Goal: Obtain resource: Obtain resource

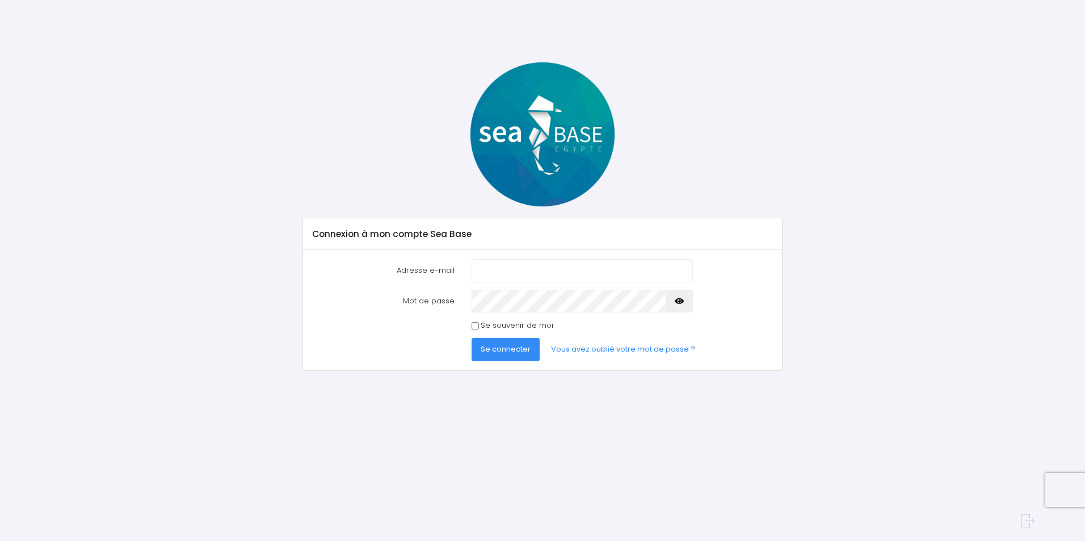
type input "s.gardere@wanadoo.fr"
click at [673, 298] on button "button" at bounding box center [678, 301] width 27 height 23
click at [513, 344] on button "Se connecter" at bounding box center [505, 349] width 68 height 23
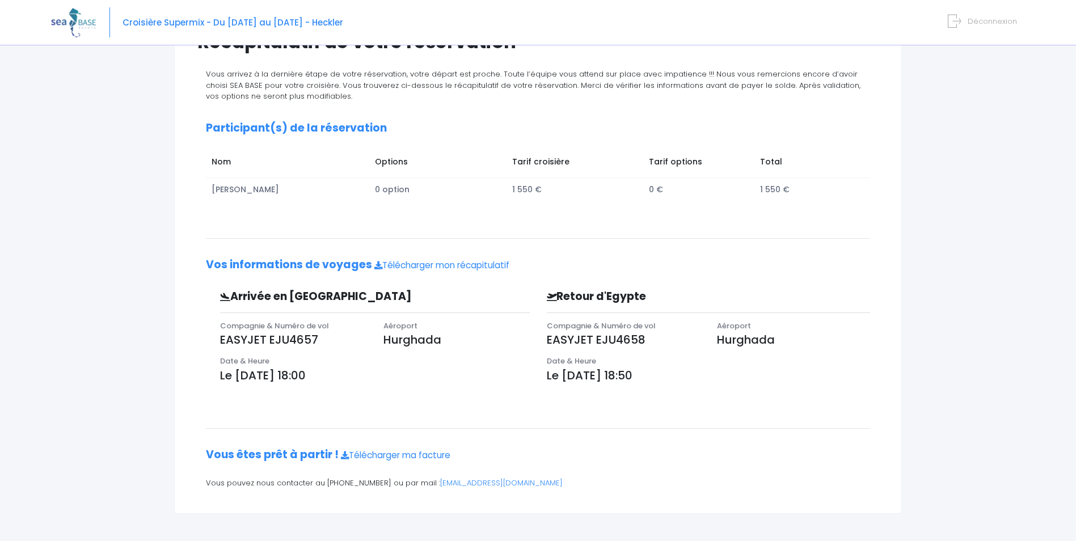
scroll to position [113, 0]
click at [443, 262] on link "Télécharger mon récapitulatif" at bounding box center [441, 264] width 135 height 12
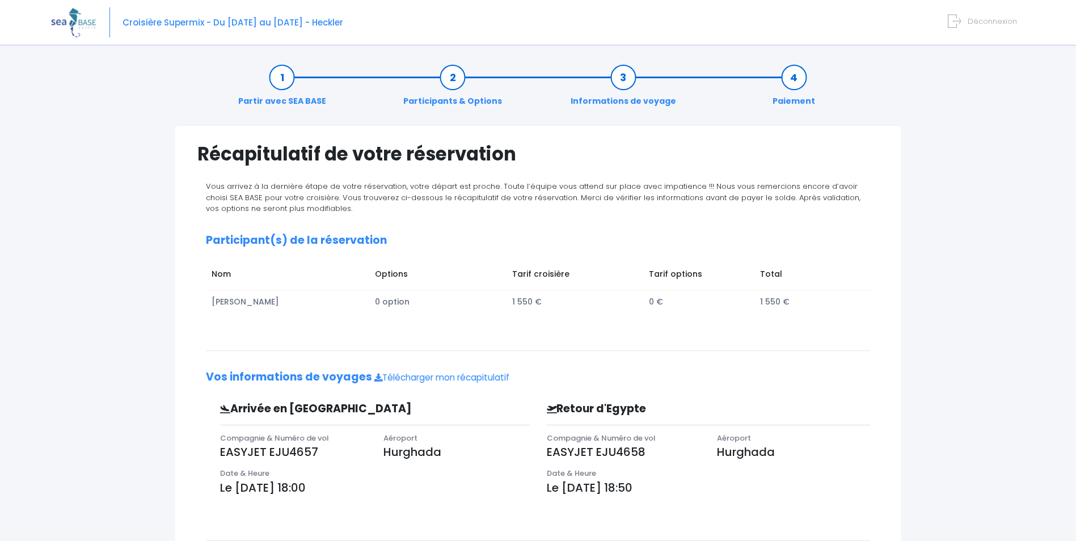
click at [626, 86] on link "Informations de voyage" at bounding box center [623, 89] width 117 height 36
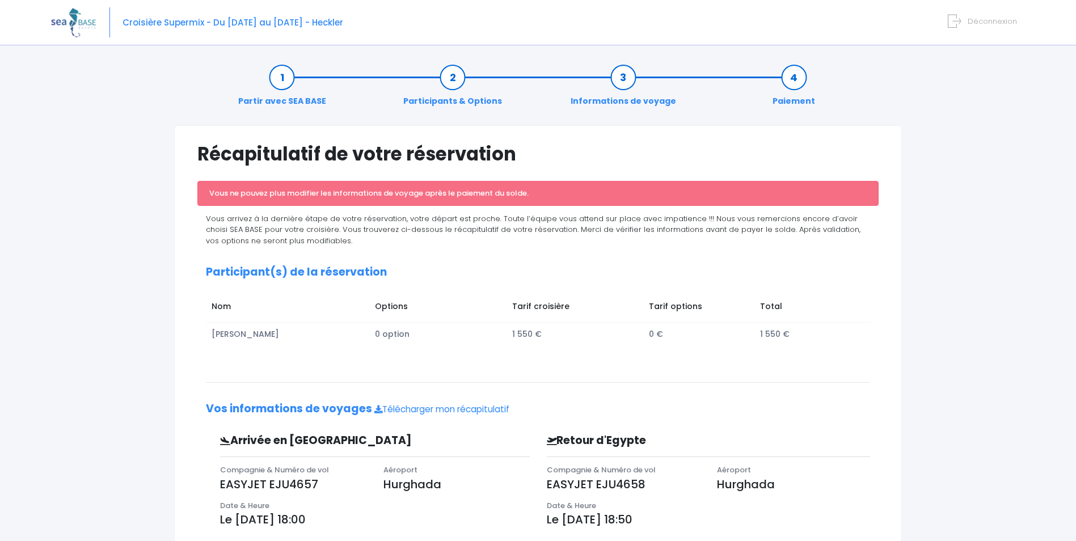
click at [288, 78] on link "Partir avec SEA BASE" at bounding box center [282, 89] width 99 height 36
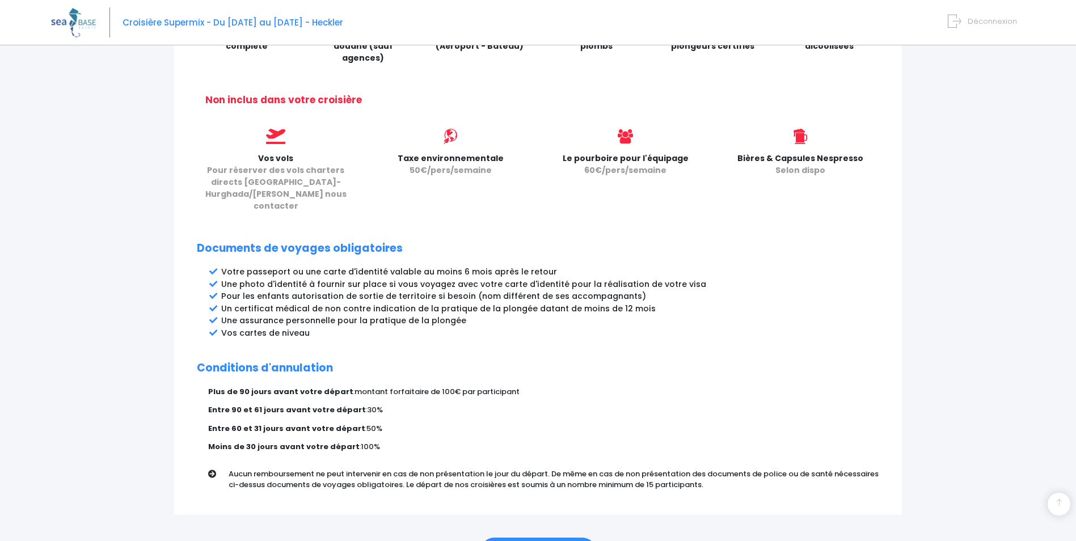
scroll to position [485, 0]
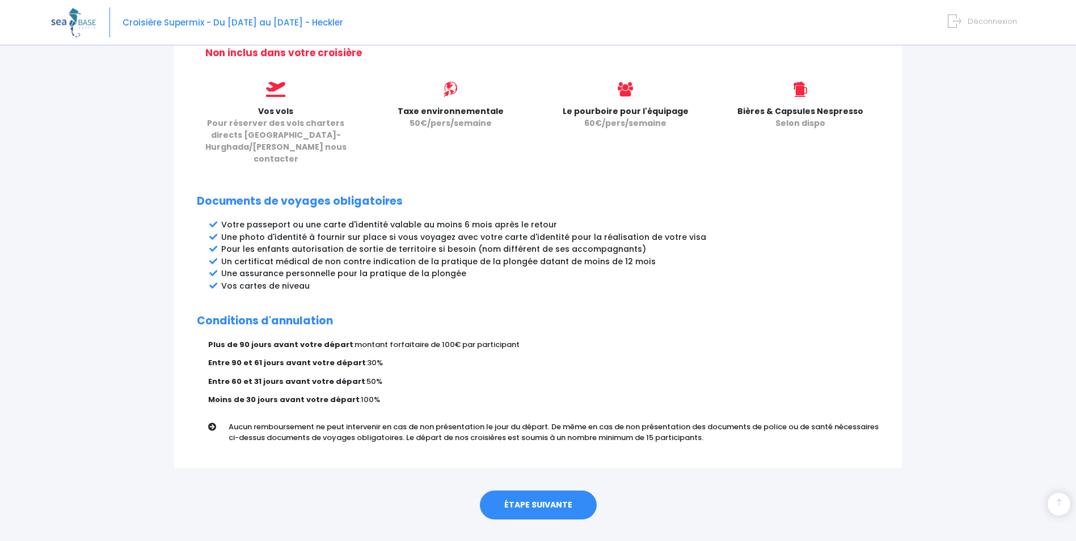
click at [529, 491] on link "ÉTAPE SUIVANTE" at bounding box center [538, 506] width 117 height 30
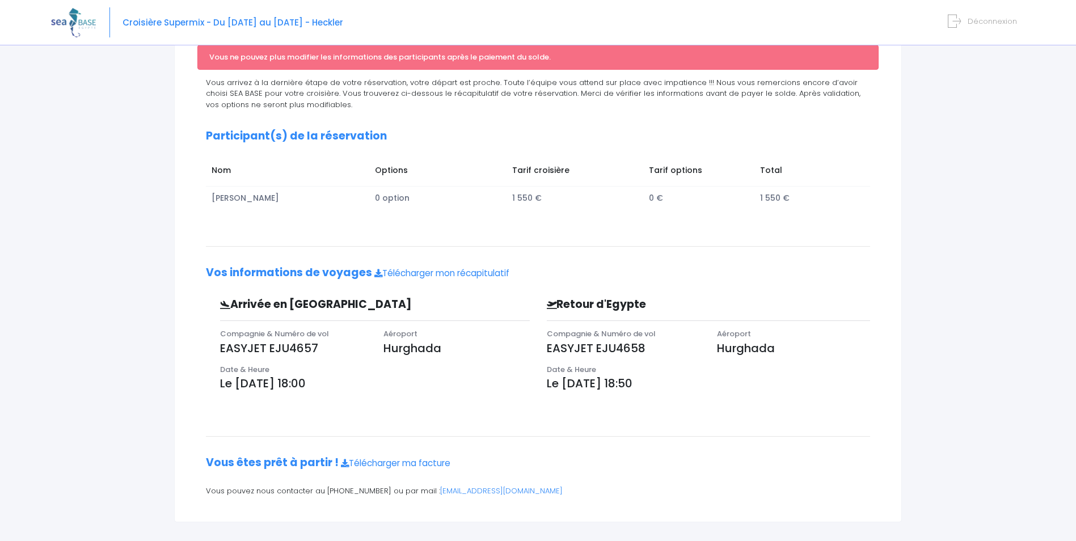
scroll to position [146, 0]
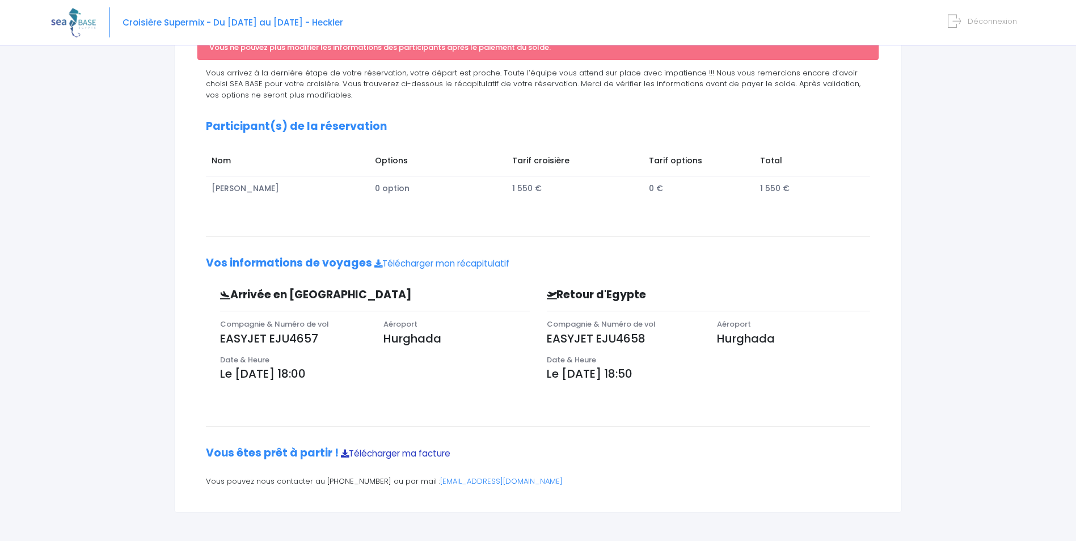
click at [389, 456] on link "Télécharger ma facture" at bounding box center [395, 454] width 109 height 12
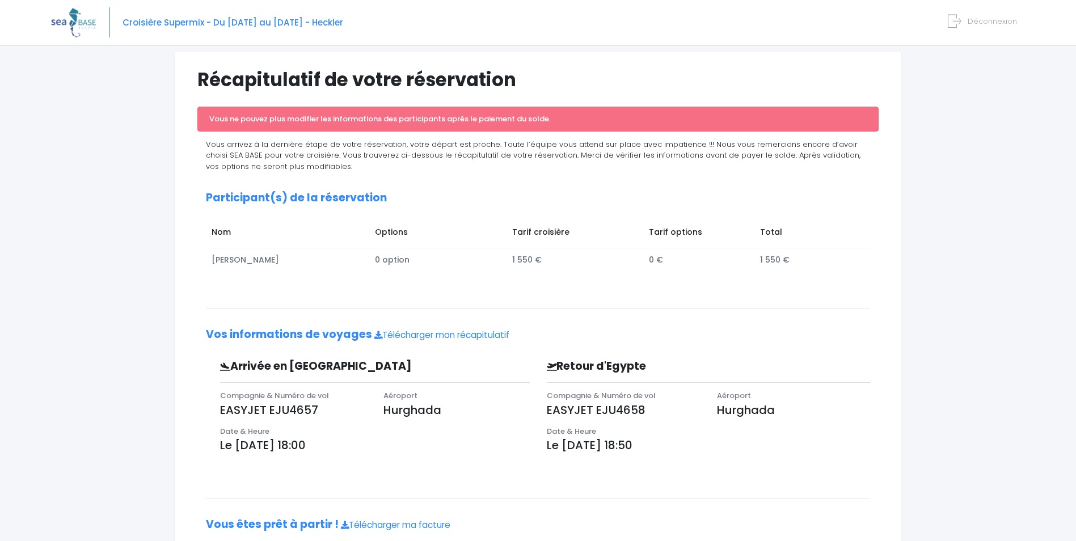
scroll to position [0, 0]
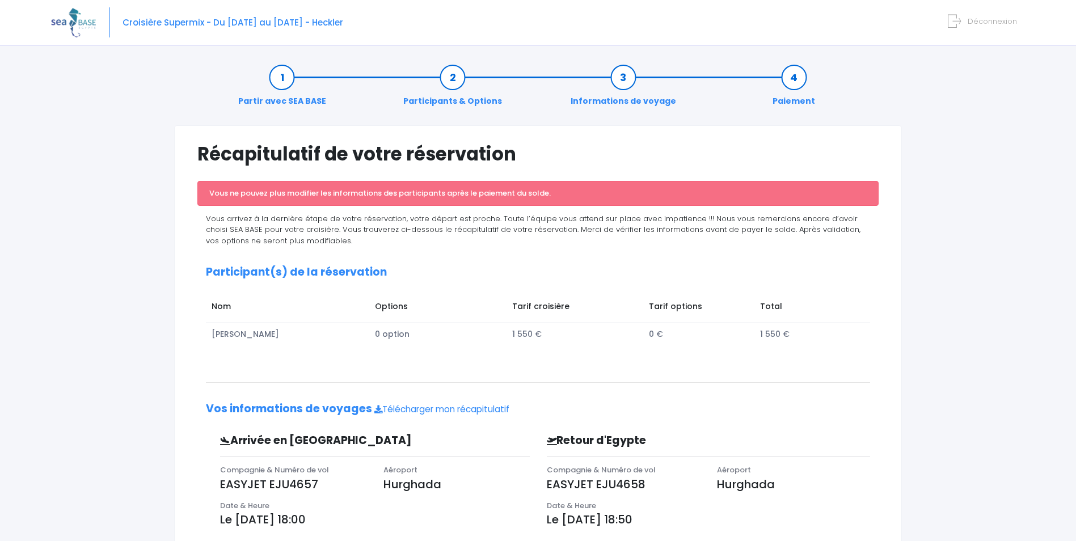
click at [620, 75] on link "Informations de voyage" at bounding box center [623, 89] width 117 height 36
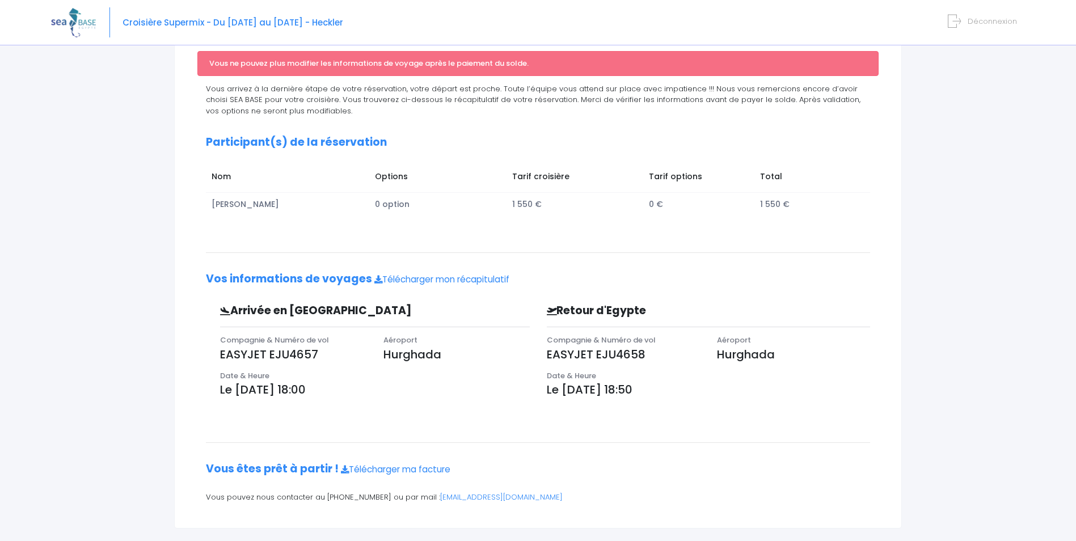
scroll to position [146, 0]
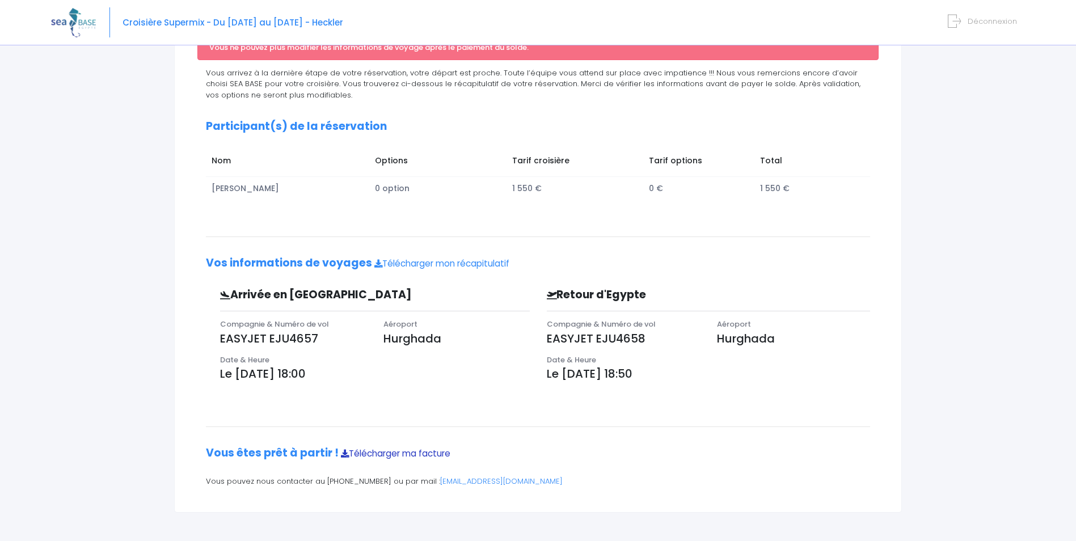
click at [401, 455] on link "Télécharger ma facture" at bounding box center [395, 454] width 109 height 12
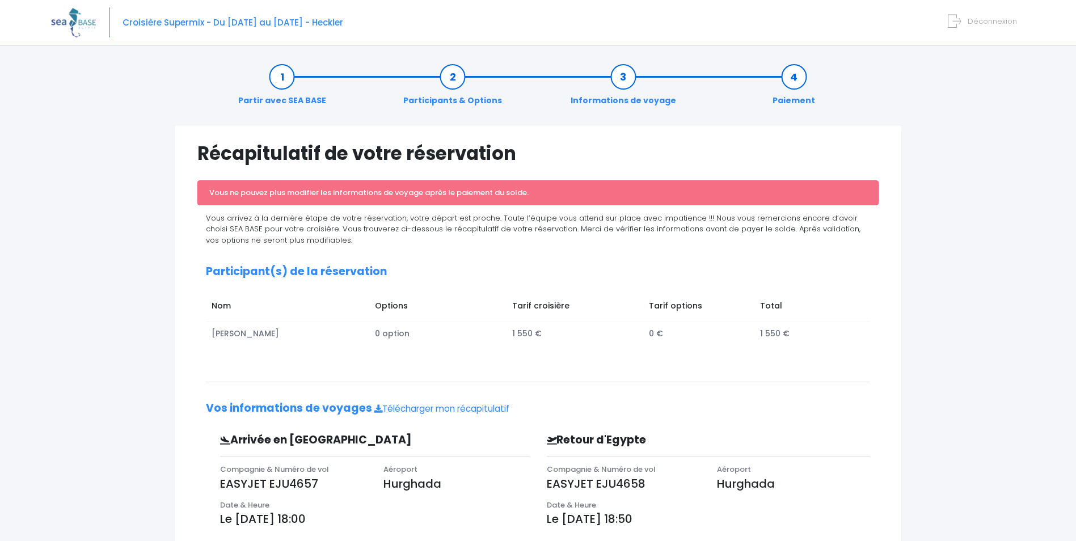
scroll to position [0, 0]
click at [614, 82] on link "Informations de voyage" at bounding box center [623, 89] width 117 height 36
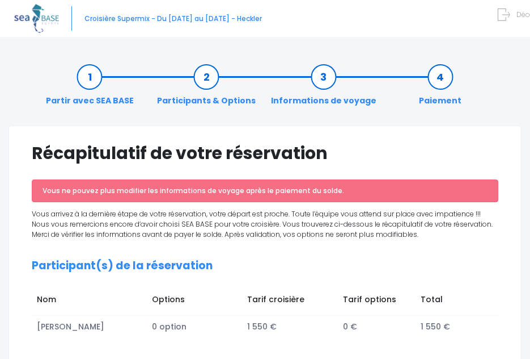
click at [512, 11] on form "Déconnexion" at bounding box center [532, 13] width 59 height 12
click at [506, 12] on icon at bounding box center [504, 15] width 12 height 18
